Goal: Check status: Check status

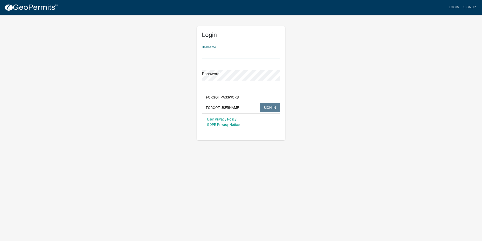
click at [240, 54] on input "Username" at bounding box center [241, 54] width 78 height 10
type input "lisasblount"
click at [260, 103] on button "SIGN IN" at bounding box center [270, 107] width 20 height 9
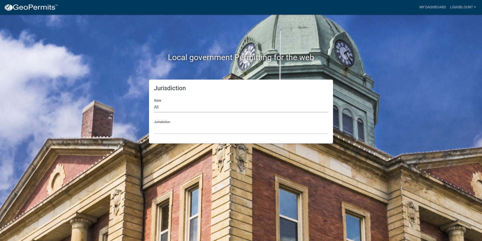
click at [180, 109] on select "All Colorado Georgia Indiana Iowa Kansas Minnesota Ohio South Carolina Wisconsin" at bounding box center [241, 107] width 174 height 10
select select "[US_STATE]"
click at [154, 102] on select "All Colorado Georgia Indiana Iowa Kansas Minnesota Ohio South Carolina Wisconsin" at bounding box center [241, 107] width 174 height 10
click at [172, 127] on select "Carroll County, Georgia Cook County, Georgia Crawford County, Georgia Gilmer Co…" at bounding box center [241, 128] width 174 height 10
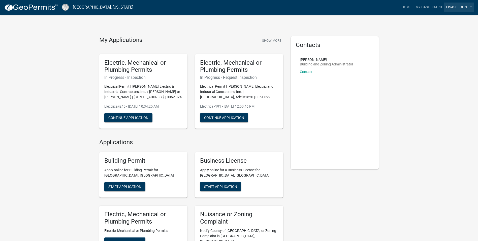
click at [471, 8] on link "lisasblount" at bounding box center [459, 8] width 30 height 10
click at [437, 71] on div "My Applications Show More Electric, Mechanical or Plumbing Permits In Progress …" at bounding box center [239, 192] width 478 height 385
click at [427, 8] on link "My Dashboard" at bounding box center [429, 8] width 31 height 10
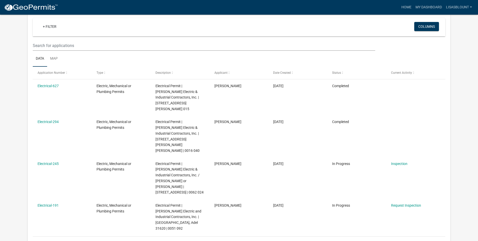
scroll to position [50, 0]
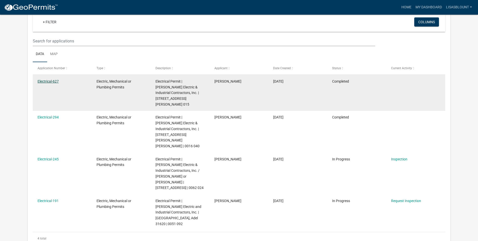
click at [49, 80] on link "Electrical-627" at bounding box center [48, 81] width 21 height 4
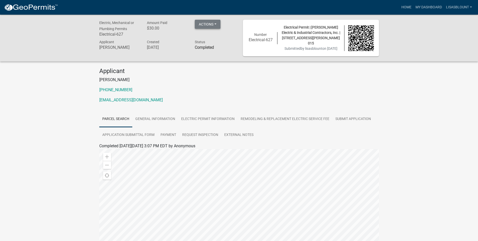
click at [218, 24] on button "Actions" at bounding box center [208, 24] width 26 height 9
click at [181, 81] on p "[PERSON_NAME]" at bounding box center [239, 80] width 280 height 6
click at [217, 24] on button "Actions" at bounding box center [208, 24] width 26 height 9
click at [214, 61] on link "Printer Friendly" at bounding box center [215, 61] width 40 height 12
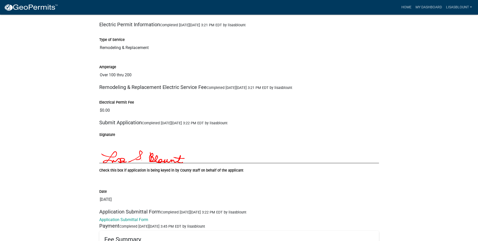
scroll to position [568, 0]
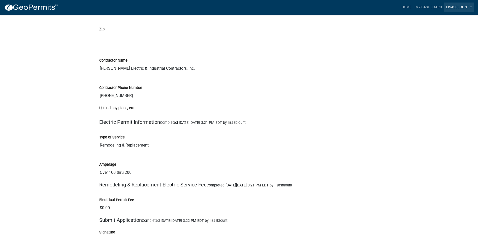
click at [465, 6] on link "lisasblount" at bounding box center [459, 8] width 30 height 10
click at [447, 37] on link "Logout" at bounding box center [454, 37] width 40 height 12
